Goal: Task Accomplishment & Management: Complete application form

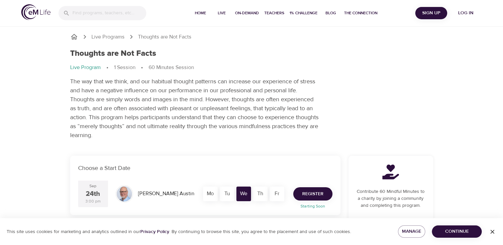
click at [308, 194] on span "Register" at bounding box center [312, 194] width 21 height 8
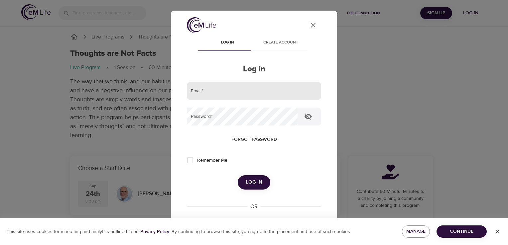
click at [240, 94] on input "email" at bounding box center [254, 91] width 134 height 18
type input "[EMAIL_ADDRESS][DOMAIN_NAME]"
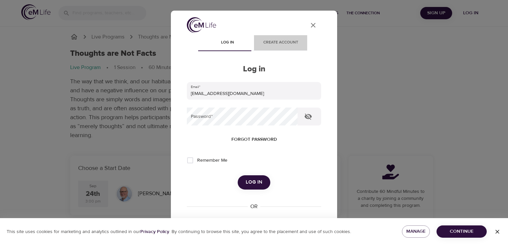
click at [282, 43] on span "Create account" at bounding box center [280, 42] width 45 height 7
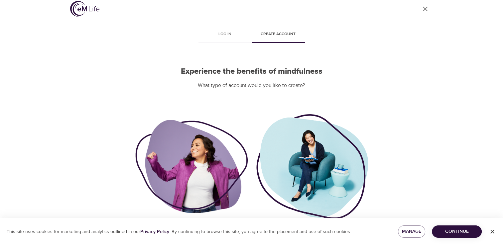
scroll to position [34, 0]
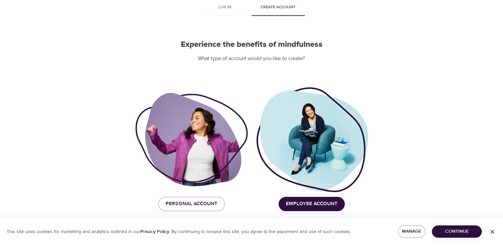
click at [315, 204] on span "Employee Account" at bounding box center [312, 204] width 52 height 9
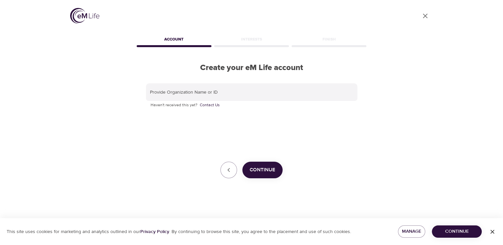
scroll to position [0, 0]
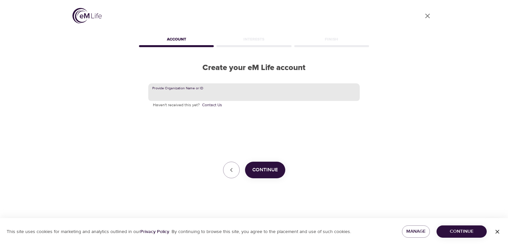
click at [222, 89] on input "text" at bounding box center [253, 92] width 211 height 18
click at [258, 170] on span "Continue" at bounding box center [265, 170] width 26 height 9
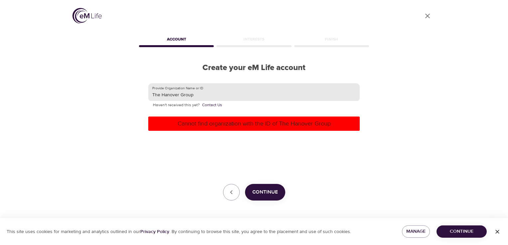
click at [196, 96] on input "The Hanover Group" at bounding box center [253, 92] width 211 height 18
drag, startPoint x: 196, startPoint y: 96, endPoint x: 93, endPoint y: 96, distance: 102.1
click at [93, 96] on div "User Profile Account Interests Finish Create your eM Life account Provide Organ…" at bounding box center [254, 122] width 379 height 245
type input "H"
type input "[GEOGRAPHIC_DATA]"
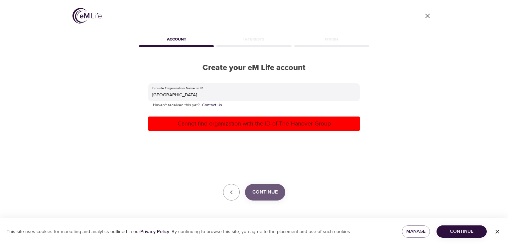
click at [267, 197] on span "Continue" at bounding box center [265, 192] width 26 height 9
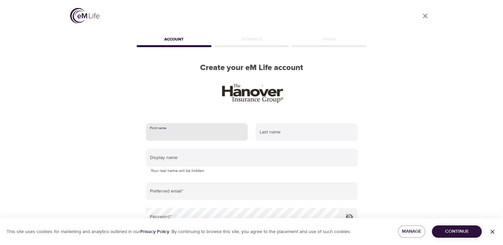
click at [198, 136] on input "text" at bounding box center [197, 132] width 102 height 18
type input "[PERSON_NAME]"
type input "[EMAIL_ADDRESS][DOMAIN_NAME]"
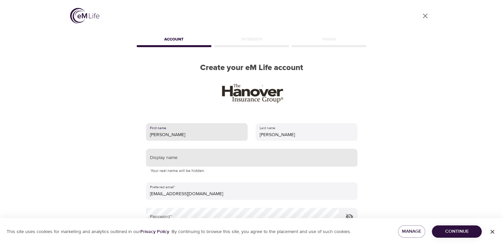
click at [275, 156] on input "text" at bounding box center [251, 158] width 211 height 18
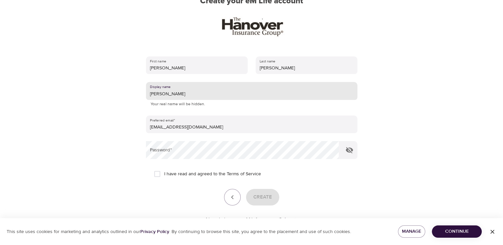
scroll to position [80, 0]
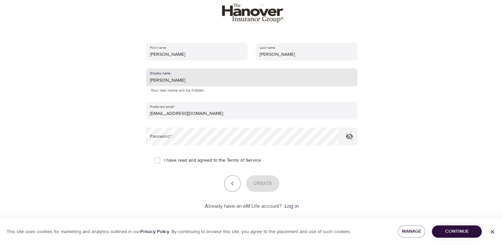
drag, startPoint x: 164, startPoint y: 81, endPoint x: 101, endPoint y: 70, distance: 63.5
click at [101, 70] on div "User Profile Account Interests Finish Create your eM Life account First name [P…" at bounding box center [251, 42] width 379 height 245
type input "JV"
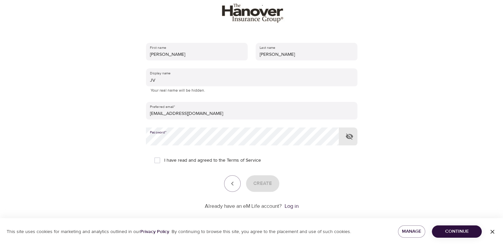
click at [155, 160] on input "I have read and agreed to the Terms of Service" at bounding box center [157, 161] width 14 height 14
checkbox input "true"
click at [260, 183] on span "Create" at bounding box center [262, 184] width 19 height 9
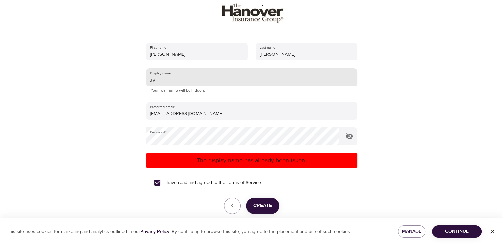
click at [166, 80] on input "JV" at bounding box center [251, 78] width 211 height 18
type input "JV614"
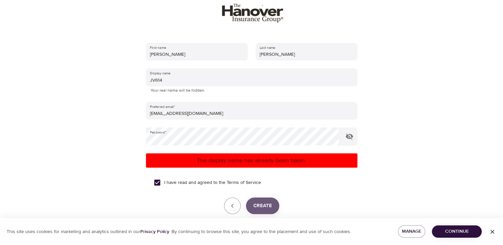
click at [265, 210] on span "Create" at bounding box center [262, 206] width 19 height 9
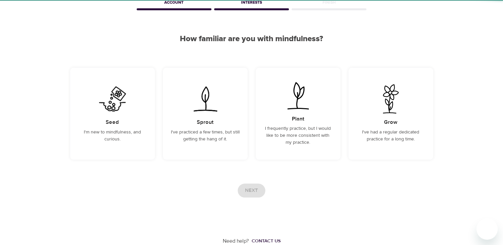
scroll to position [37, 0]
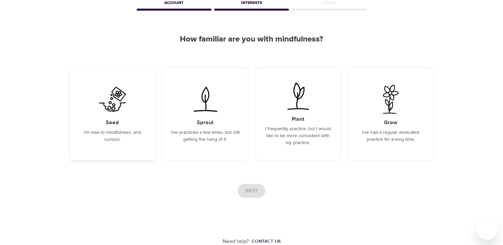
click at [124, 120] on div "Seed I'm new to mindfulness, and curious." at bounding box center [112, 114] width 85 height 92
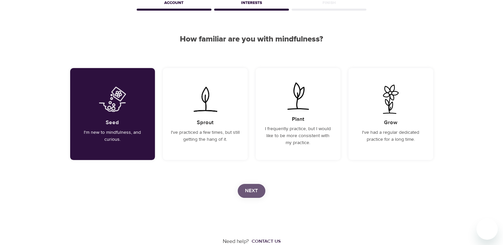
click at [258, 192] on button "Next" at bounding box center [252, 191] width 28 height 14
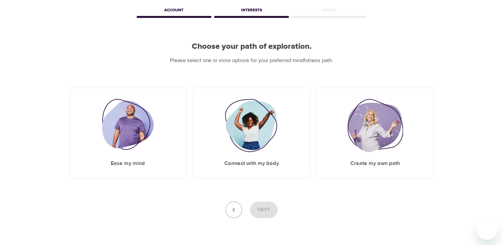
scroll to position [30, 0]
click at [350, 127] on img at bounding box center [375, 125] width 55 height 53
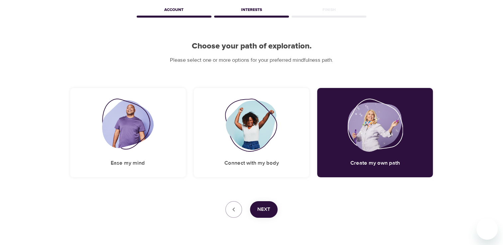
click at [271, 207] on button "Next" at bounding box center [264, 210] width 28 height 17
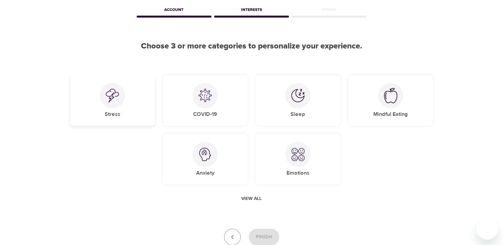
click at [124, 98] on div at bounding box center [112, 95] width 25 height 25
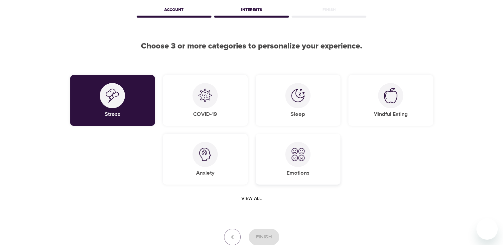
click at [292, 158] on img at bounding box center [297, 154] width 13 height 13
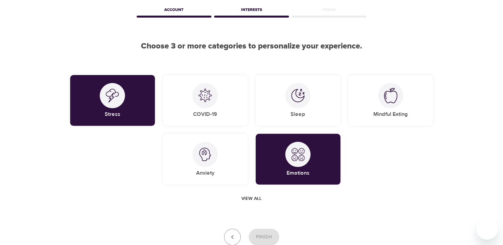
click at [253, 202] on span "View all" at bounding box center [251, 199] width 20 height 8
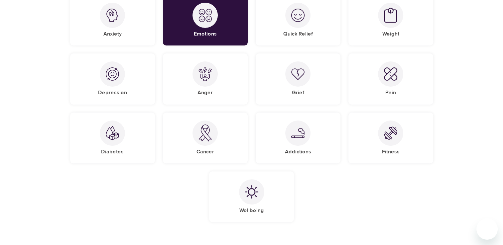
scroll to position [171, 0]
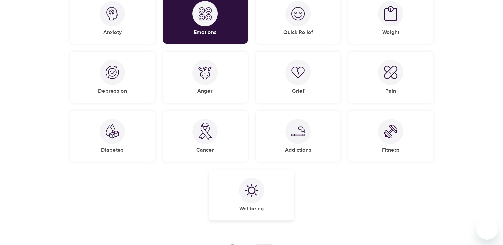
click at [260, 196] on div at bounding box center [251, 190] width 25 height 25
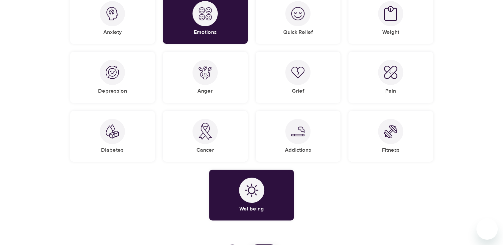
scroll to position [94, 0]
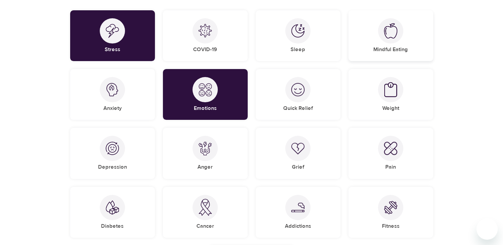
click at [394, 34] on img at bounding box center [390, 30] width 13 height 15
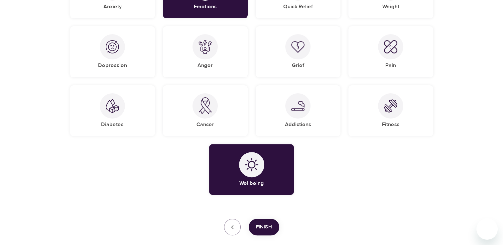
scroll to position [188, 0]
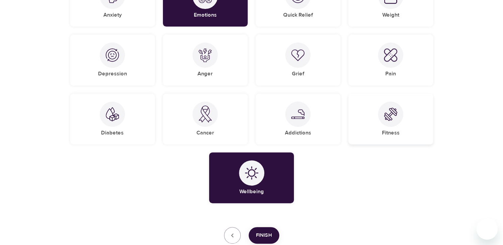
click at [414, 123] on div "Fitness" at bounding box center [390, 119] width 85 height 51
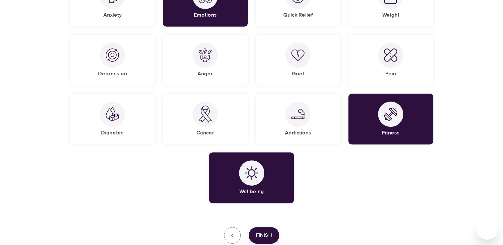
click at [262, 234] on span "Finish" at bounding box center [264, 235] width 16 height 9
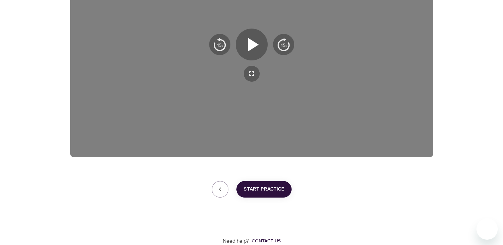
scroll to position [118, 0]
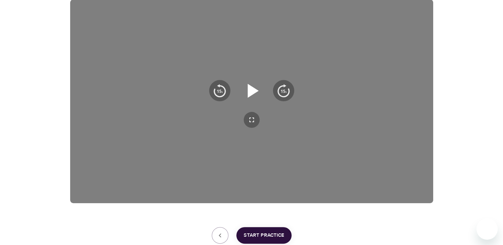
click at [248, 89] on icon "button" at bounding box center [253, 91] width 11 height 14
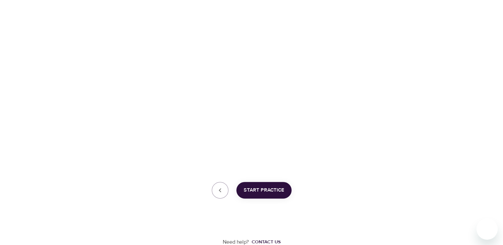
scroll to position [126, 0]
